Goal: Task Accomplishment & Management: Manage account settings

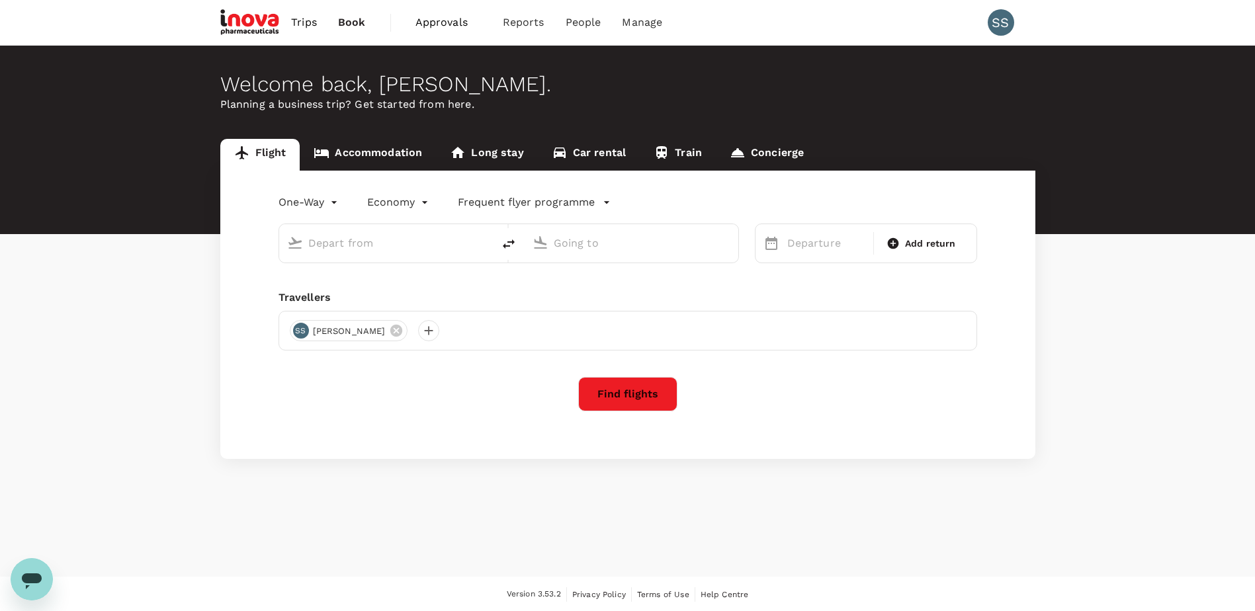
click at [442, 23] on span "Approvals" at bounding box center [448, 23] width 66 height 16
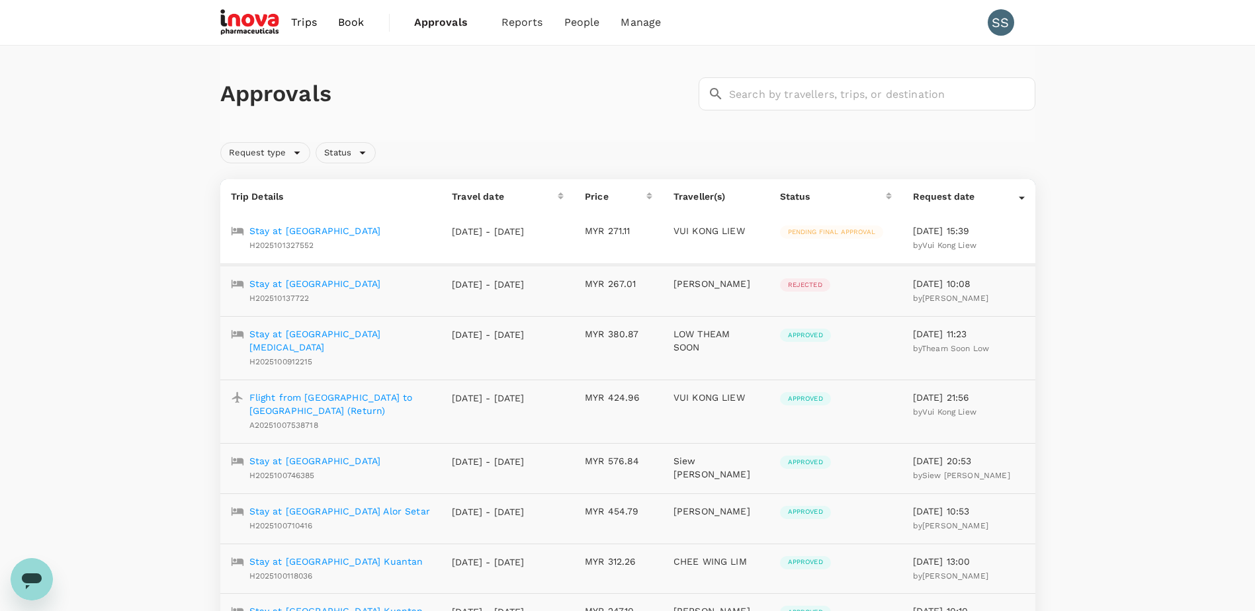
click at [288, 231] on p "Stay at [GEOGRAPHIC_DATA]" at bounding box center [315, 230] width 132 height 13
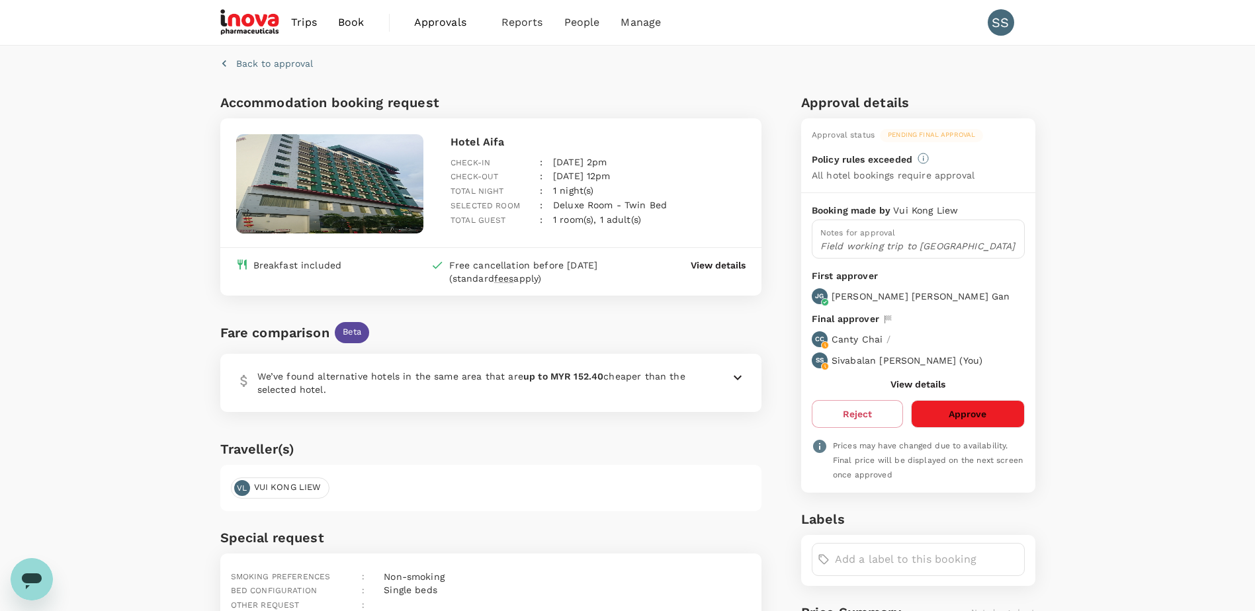
click at [958, 415] on button "Approve" at bounding box center [967, 414] width 113 height 28
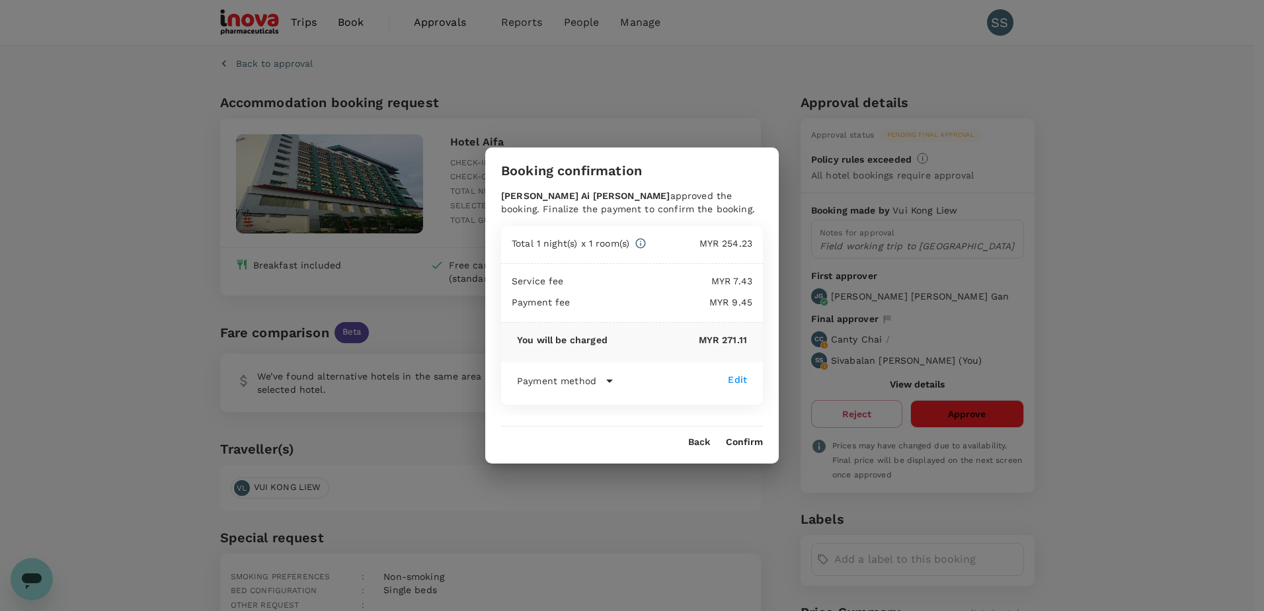
click at [739, 442] on button "Confirm" at bounding box center [744, 442] width 37 height 11
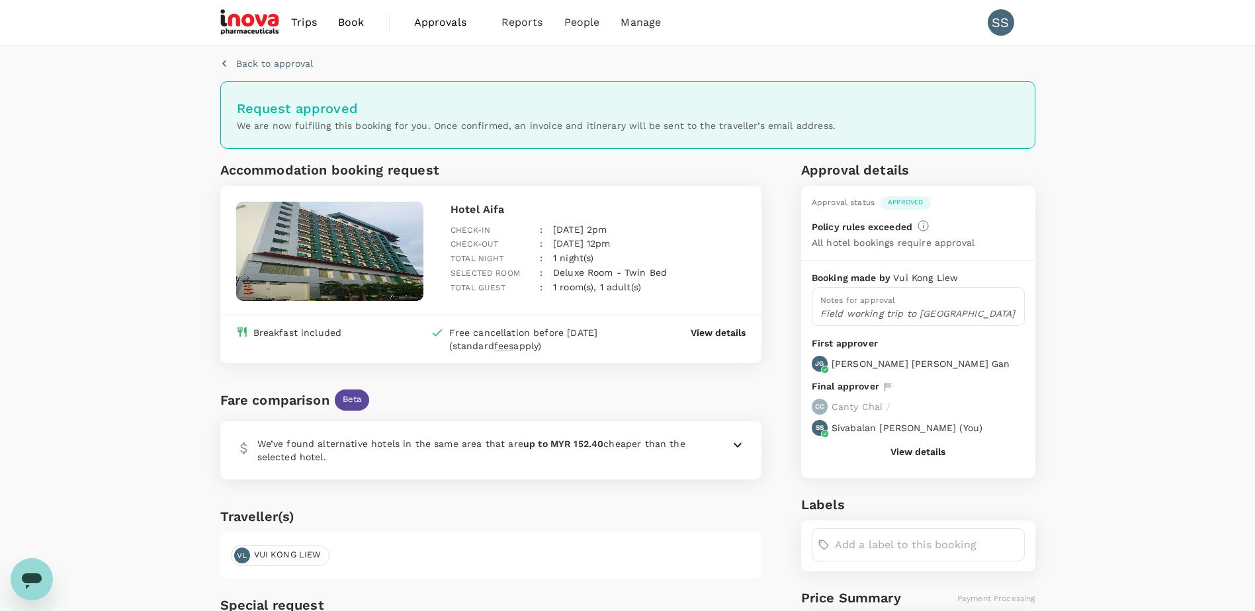
click at [430, 19] on span "Approvals" at bounding box center [447, 23] width 66 height 16
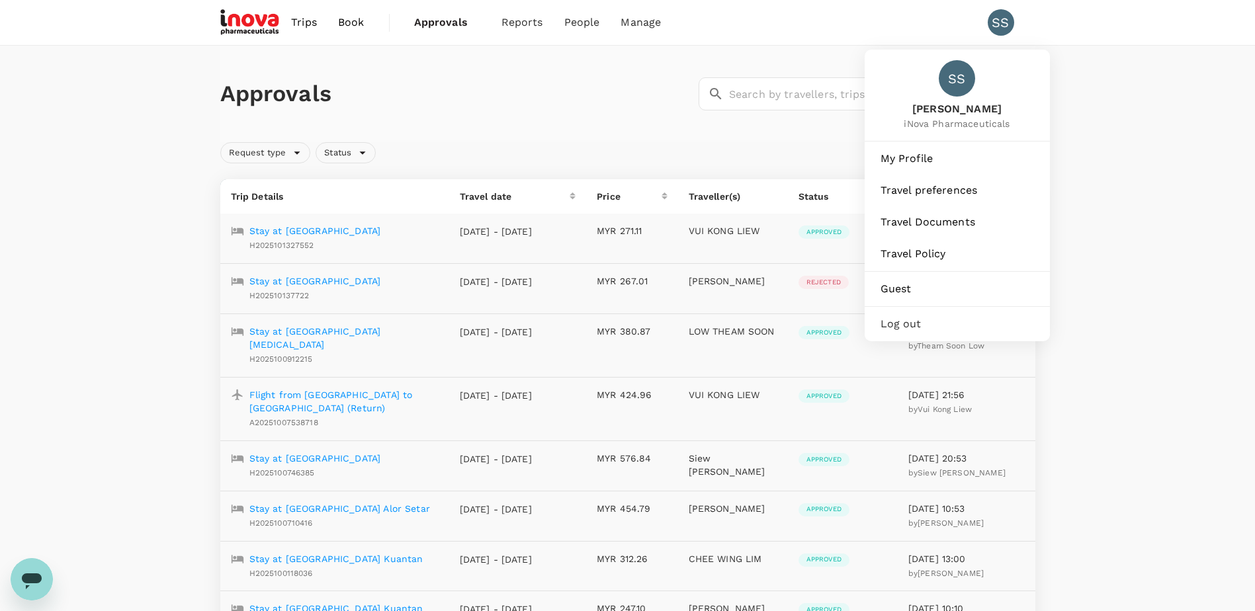
click at [908, 323] on span "Log out" at bounding box center [956, 324] width 153 height 16
